Goal: Obtain resource: Download file/media

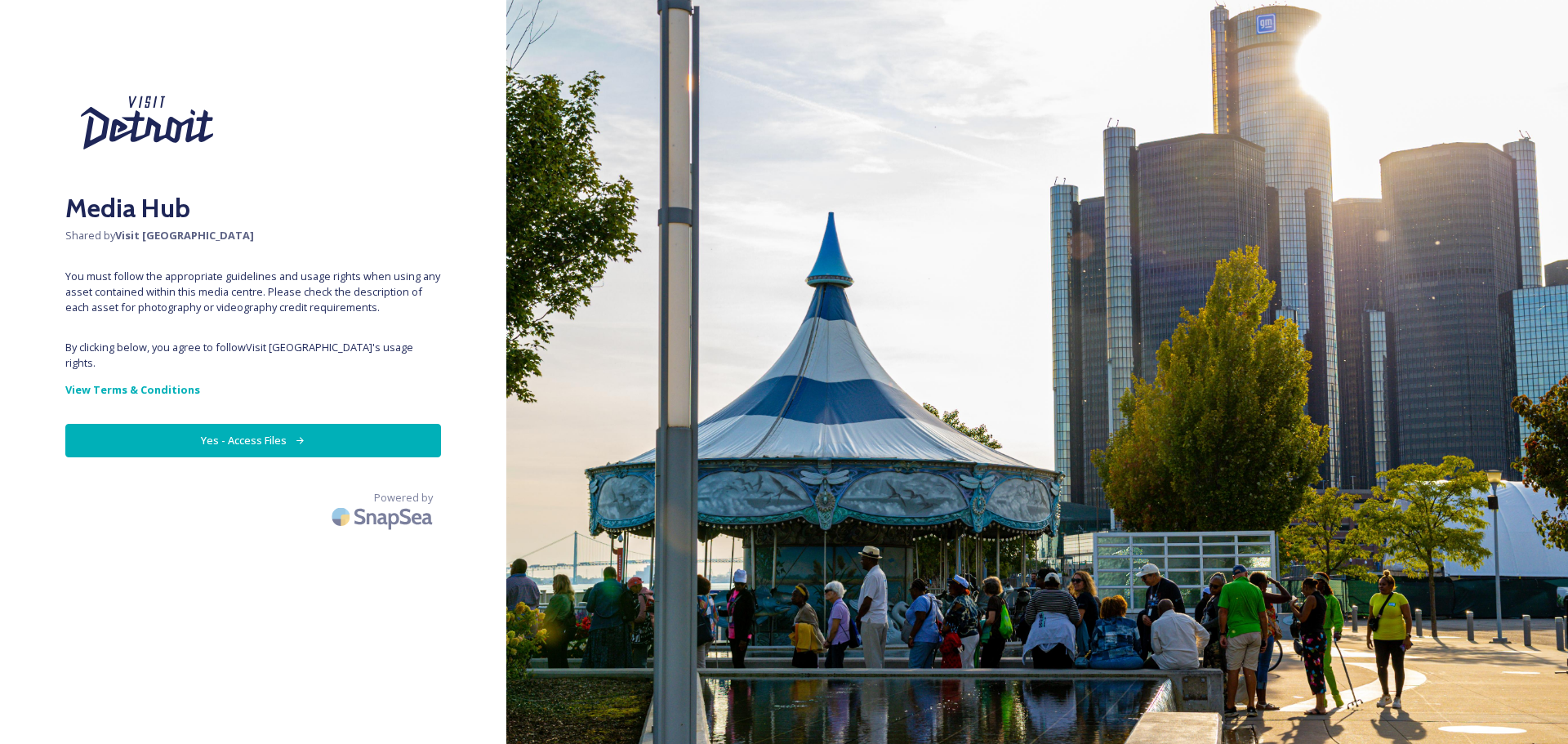
click at [219, 424] on button "Yes - Access Files" at bounding box center [253, 441] width 376 height 34
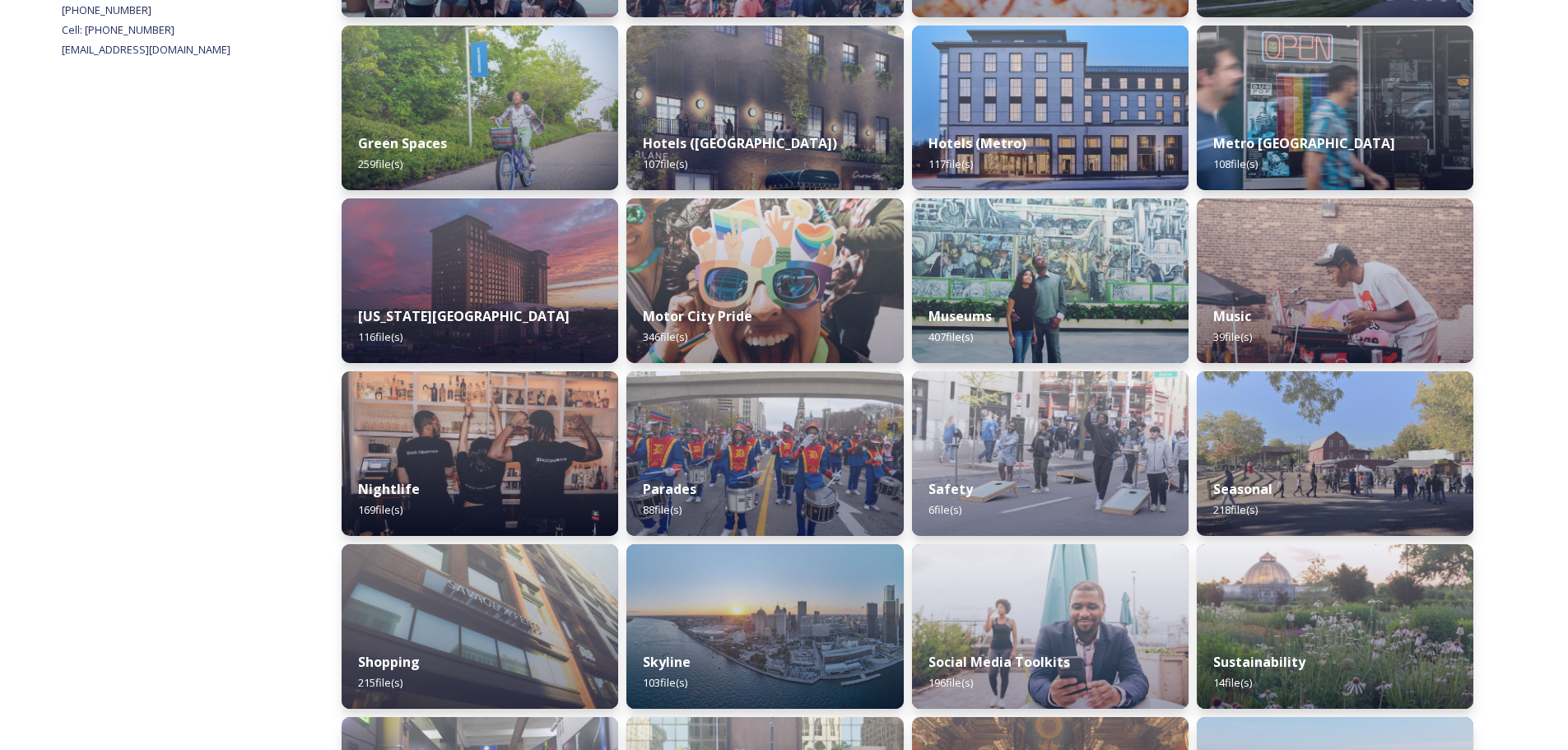
scroll to position [905, 0]
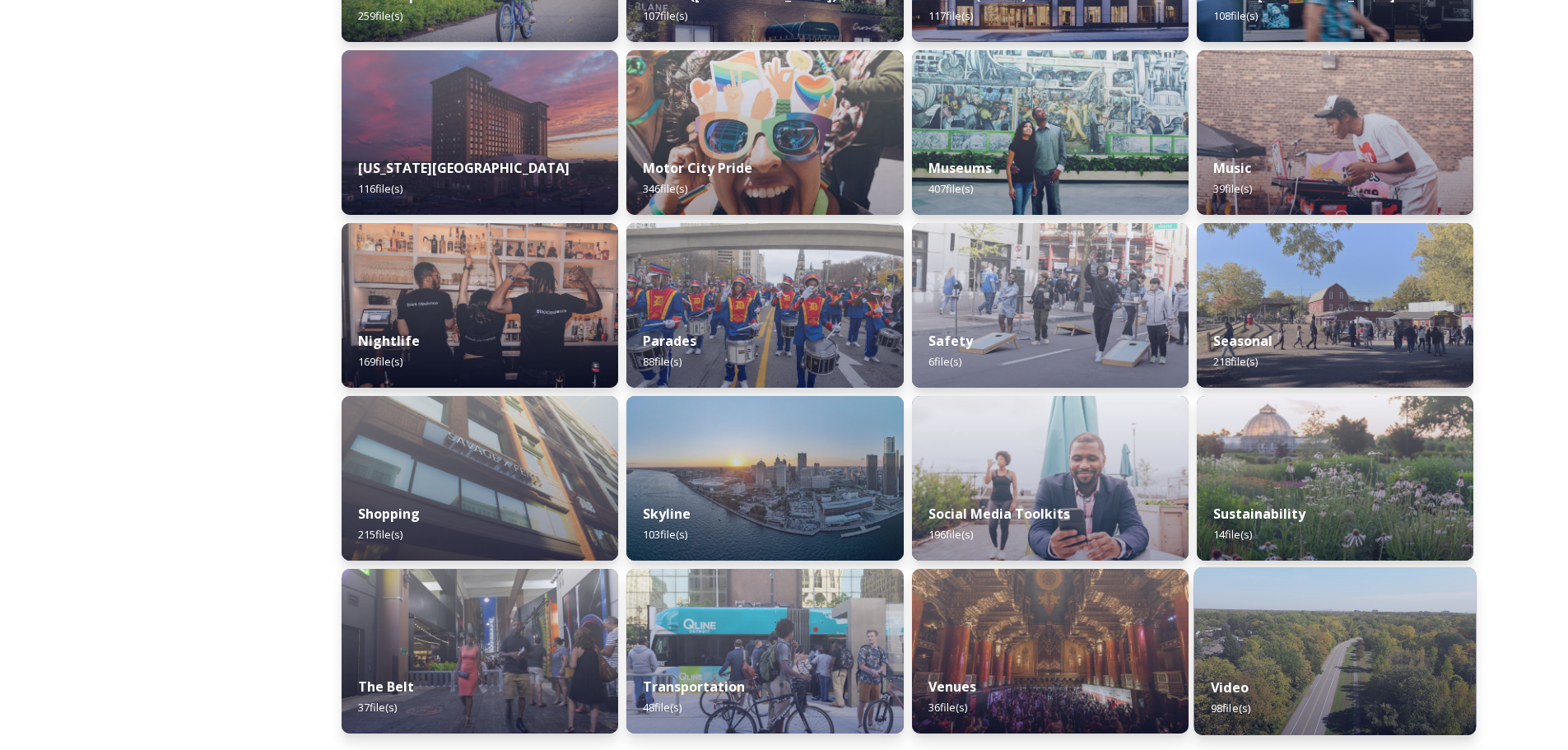
click at [1301, 697] on div "Video 98 file(s)" at bounding box center [1334, 698] width 282 height 75
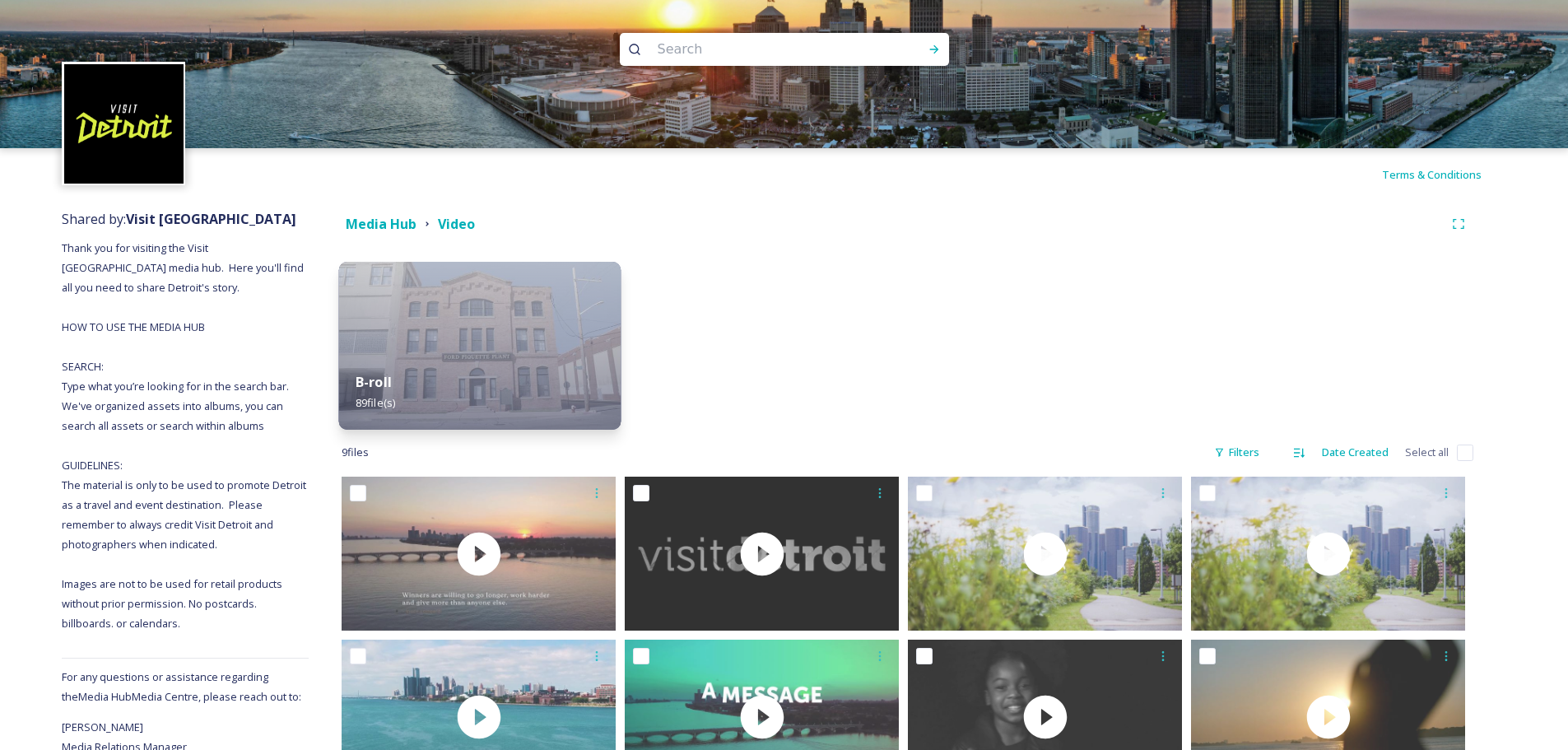
click at [504, 328] on img at bounding box center [480, 345] width 282 height 168
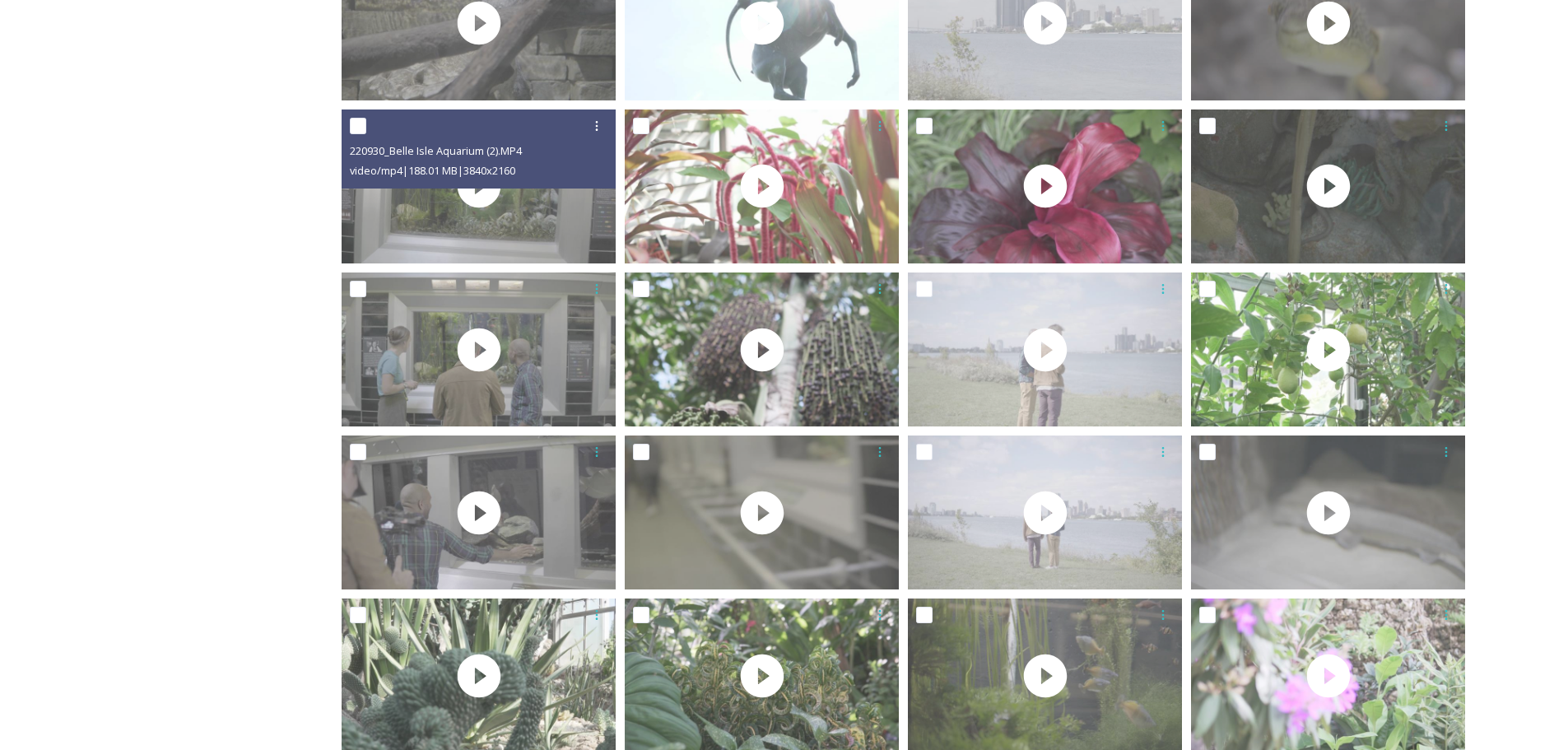
scroll to position [1544, 0]
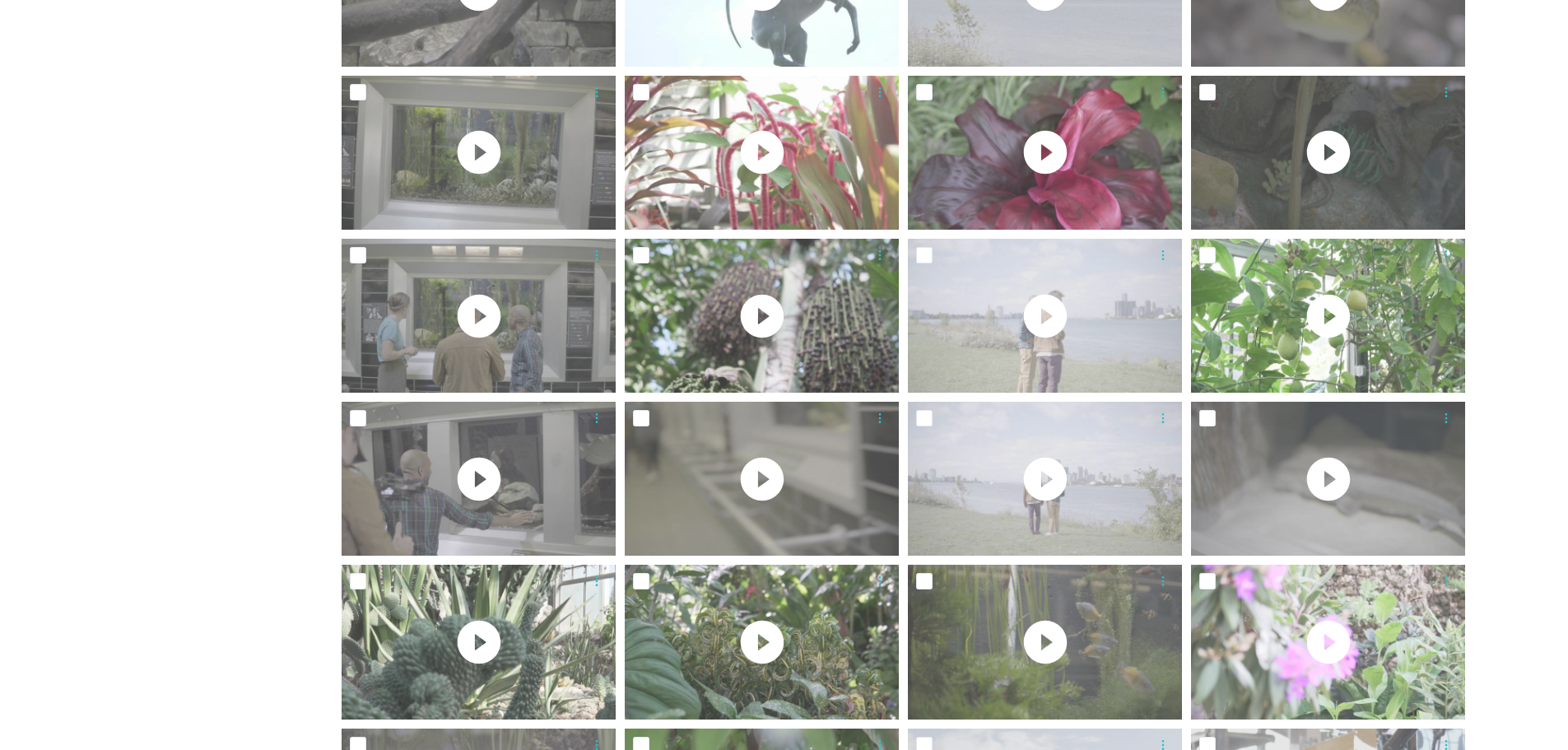
click at [248, 90] on div "Shared by: Visit [GEOGRAPHIC_DATA] Thank you for visiting the Visit [GEOGRAPHIC…" at bounding box center [185, 604] width 247 height 3896
